Goal: Transaction & Acquisition: Purchase product/service

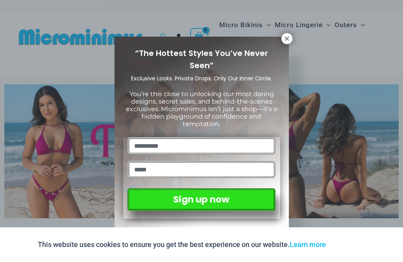
click at [288, 37] on icon at bounding box center [287, 38] width 4 height 4
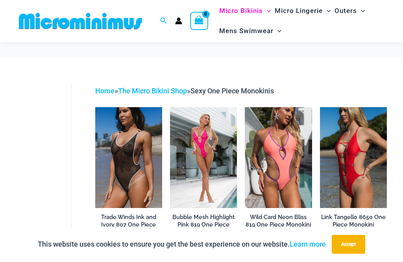
scroll to position [36, 0]
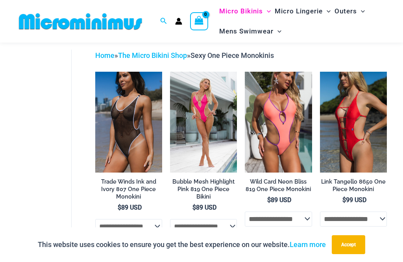
click at [95, 72] on img at bounding box center [95, 72] width 0 height 0
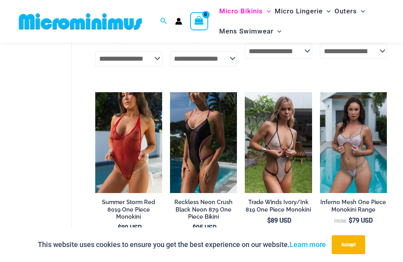
scroll to position [202, 0]
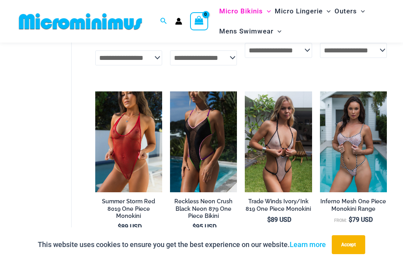
click at [95, 91] on img at bounding box center [95, 91] width 0 height 0
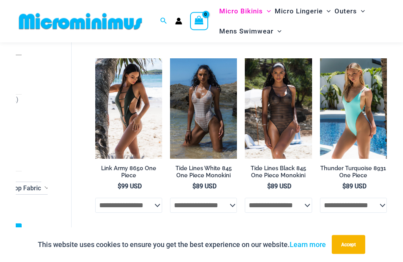
scroll to position [613, 0]
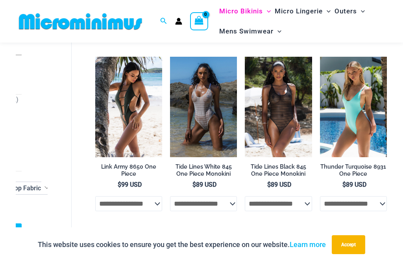
click at [245, 57] on img at bounding box center [245, 57] width 0 height 0
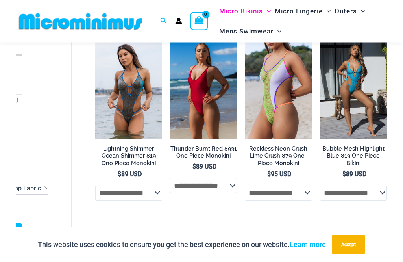
scroll to position [812, 0]
click at [170, 39] on img at bounding box center [170, 39] width 0 height 0
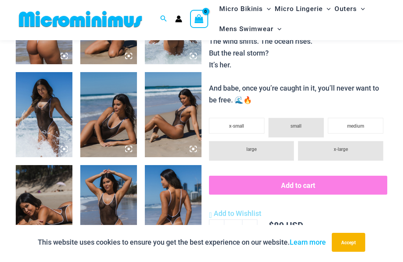
scroll to position [381, 0]
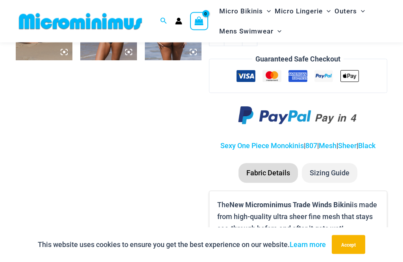
click at [332, 166] on li "Sizing Guide" at bounding box center [330, 173] width 56 height 20
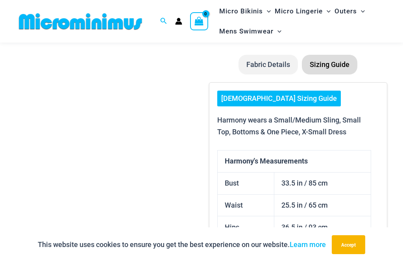
scroll to position [671, 0]
click at [280, 91] on link "[DEMOGRAPHIC_DATA] Sizing Guide" at bounding box center [279, 99] width 124 height 16
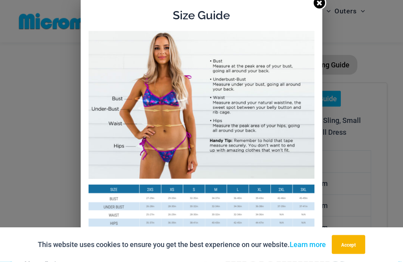
scroll to position [671, 0]
click at [324, 5] on link at bounding box center [320, 3] width 14 height 14
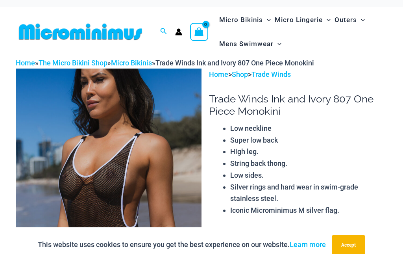
scroll to position [5, 0]
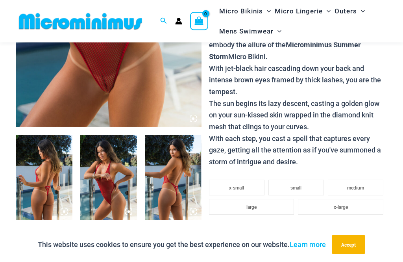
scroll to position [220, 0]
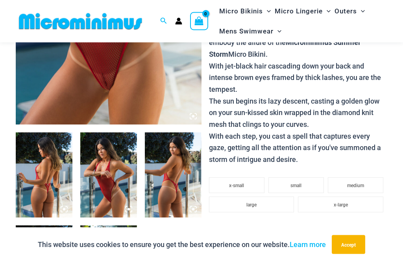
click at [252, 178] on li "x-small" at bounding box center [237, 186] width 56 height 16
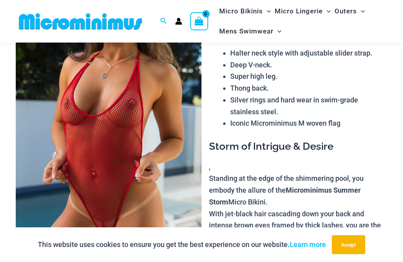
scroll to position [72, 0]
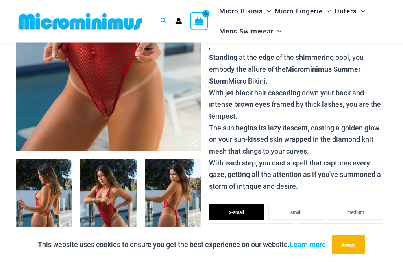
click at [187, 193] on img at bounding box center [173, 201] width 57 height 85
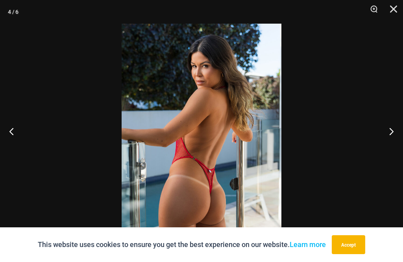
click at [391, 141] on button "Next" at bounding box center [389, 130] width 30 height 39
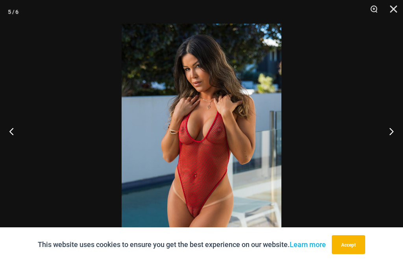
click at [391, 138] on button "Next" at bounding box center [389, 130] width 30 height 39
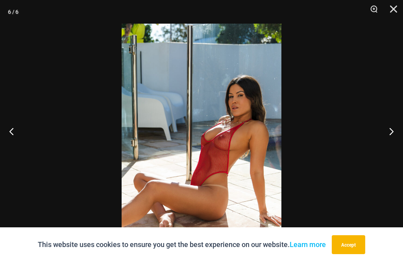
click at [393, 143] on button "Next" at bounding box center [389, 130] width 30 height 39
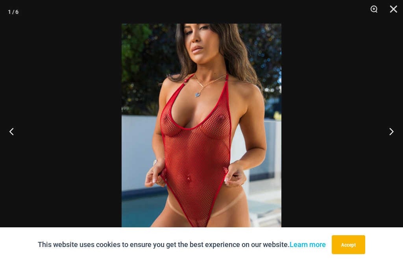
click at [394, 142] on button "Next" at bounding box center [389, 130] width 30 height 39
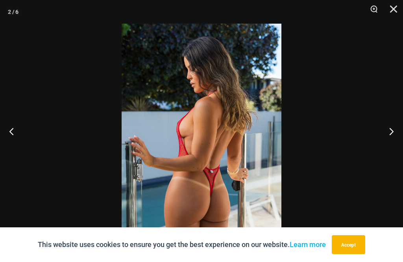
click at [392, 142] on button "Next" at bounding box center [389, 130] width 30 height 39
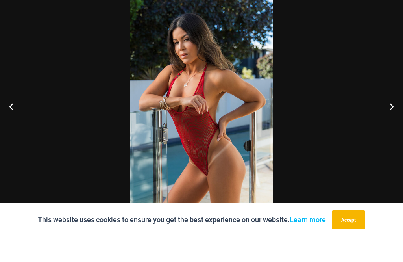
scroll to position [219, 0]
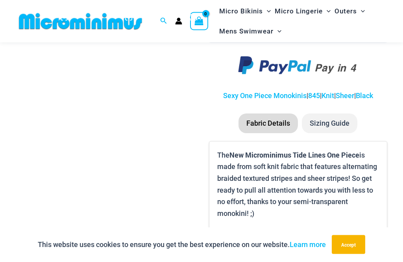
scroll to position [505, 0]
click at [347, 115] on li "Sizing Guide" at bounding box center [330, 123] width 56 height 20
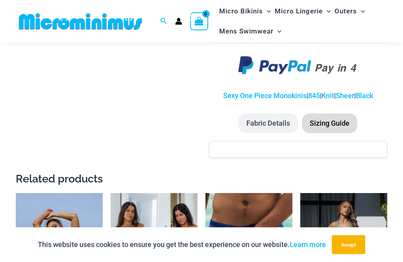
click at [345, 116] on li "Sizing Guide" at bounding box center [330, 123] width 56 height 20
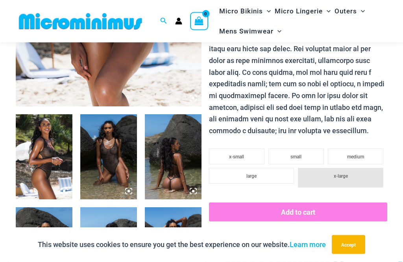
scroll to position [241, 0]
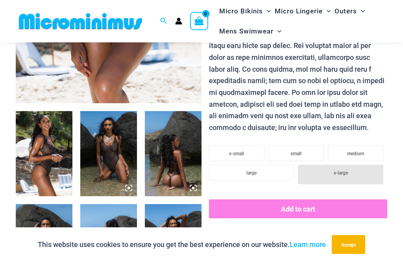
click at [198, 187] on img at bounding box center [173, 153] width 57 height 85
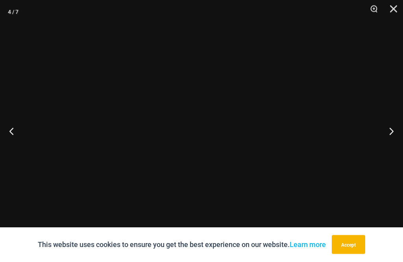
scroll to position [241, 0]
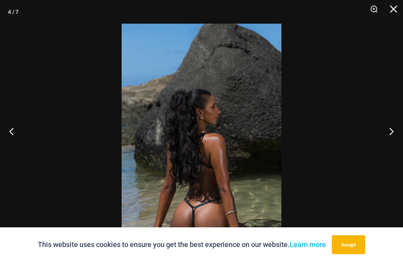
click at [396, 145] on button "Next" at bounding box center [389, 130] width 30 height 39
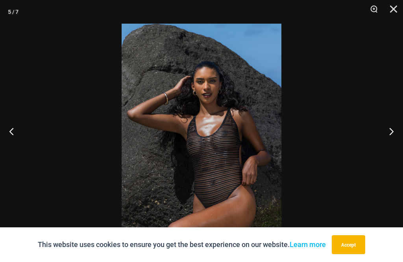
click at [396, 141] on button "Next" at bounding box center [389, 130] width 30 height 39
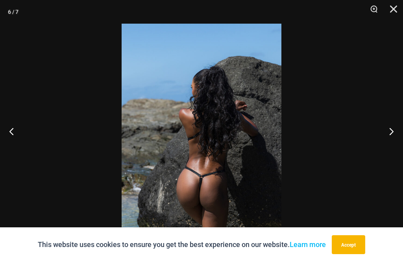
click at [394, 143] on button "Next" at bounding box center [389, 130] width 30 height 39
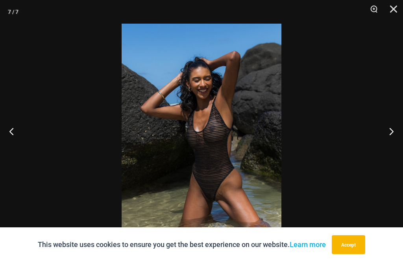
click at [395, 144] on button "Next" at bounding box center [389, 130] width 30 height 39
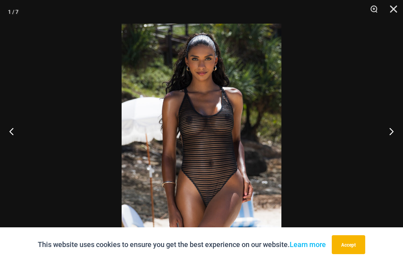
click at [395, 143] on button "Next" at bounding box center [389, 130] width 30 height 39
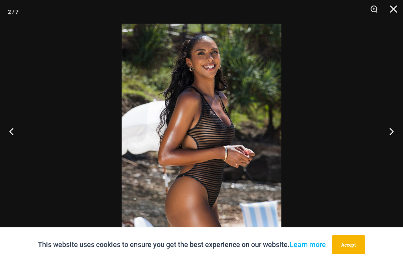
click at [395, 145] on button "Next" at bounding box center [389, 130] width 30 height 39
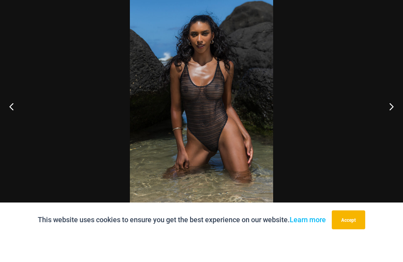
scroll to position [267, 0]
